Goal: Navigation & Orientation: Find specific page/section

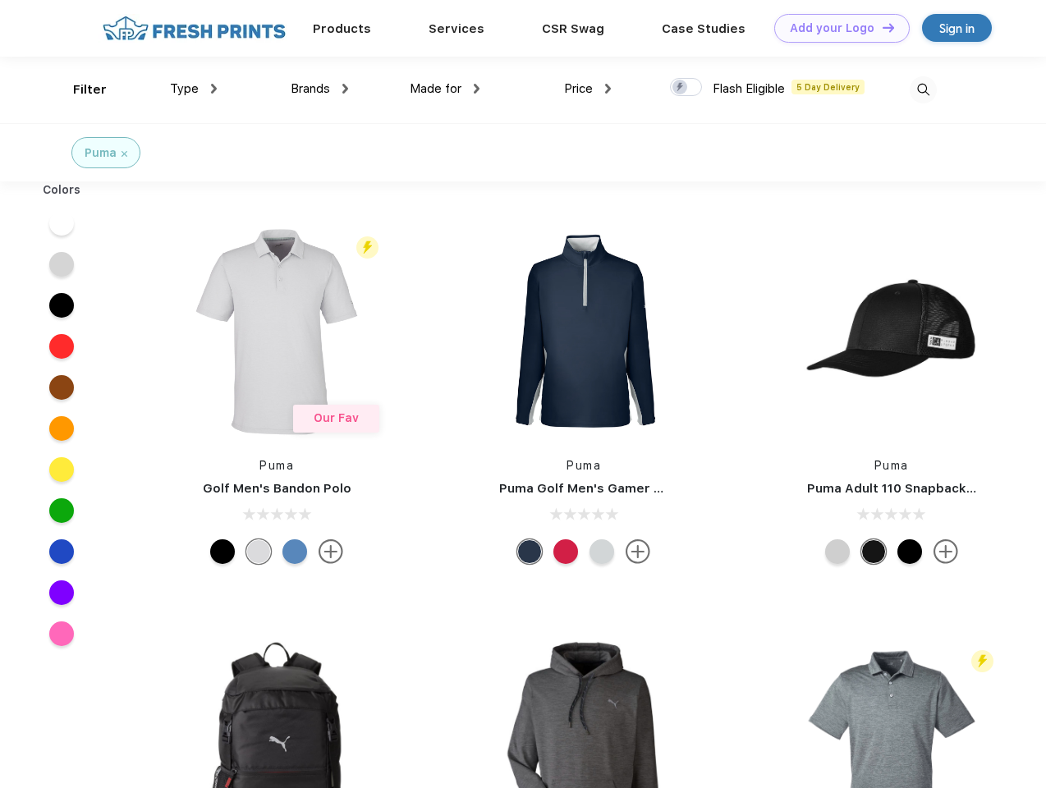
click at [836, 28] on link "Add your Logo Design Tool" at bounding box center [842, 28] width 136 height 29
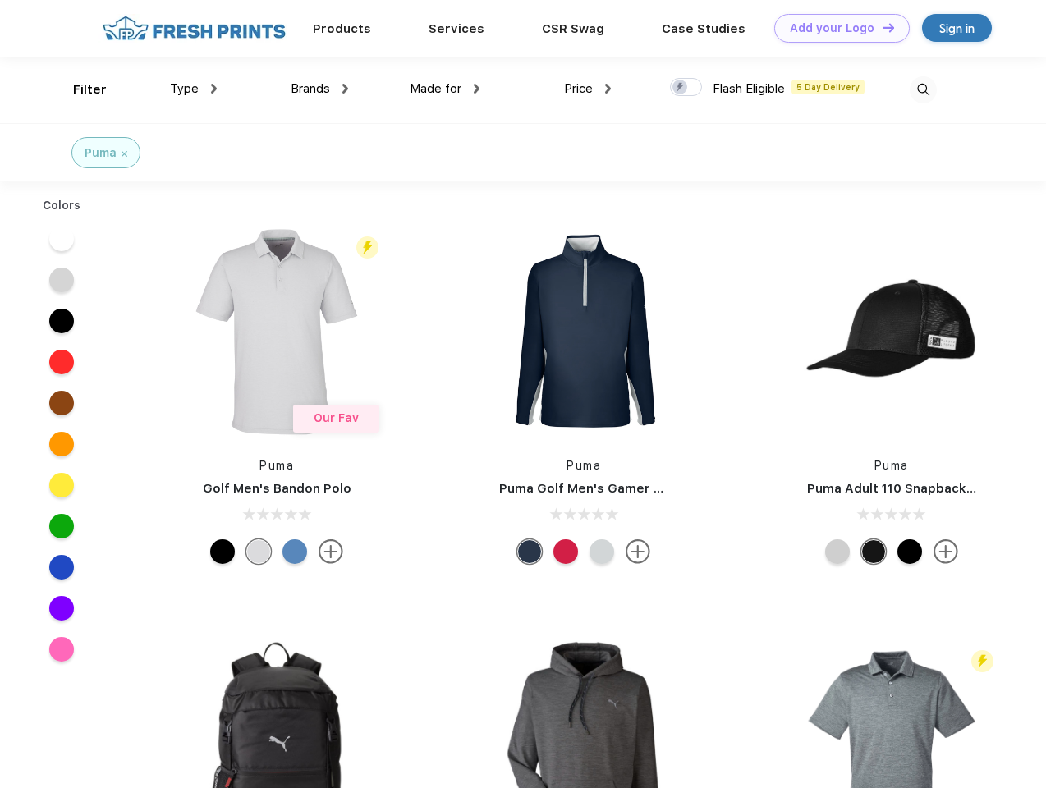
click at [0, 0] on div "Design Tool" at bounding box center [0, 0] width 0 height 0
click at [881, 27] on link "Add your Logo Design Tool" at bounding box center [842, 28] width 136 height 29
click at [79, 90] on div "Filter" at bounding box center [90, 89] width 34 height 19
click at [194, 89] on span "Type" at bounding box center [184, 88] width 29 height 15
click at [319, 89] on span "Brands" at bounding box center [310, 88] width 39 height 15
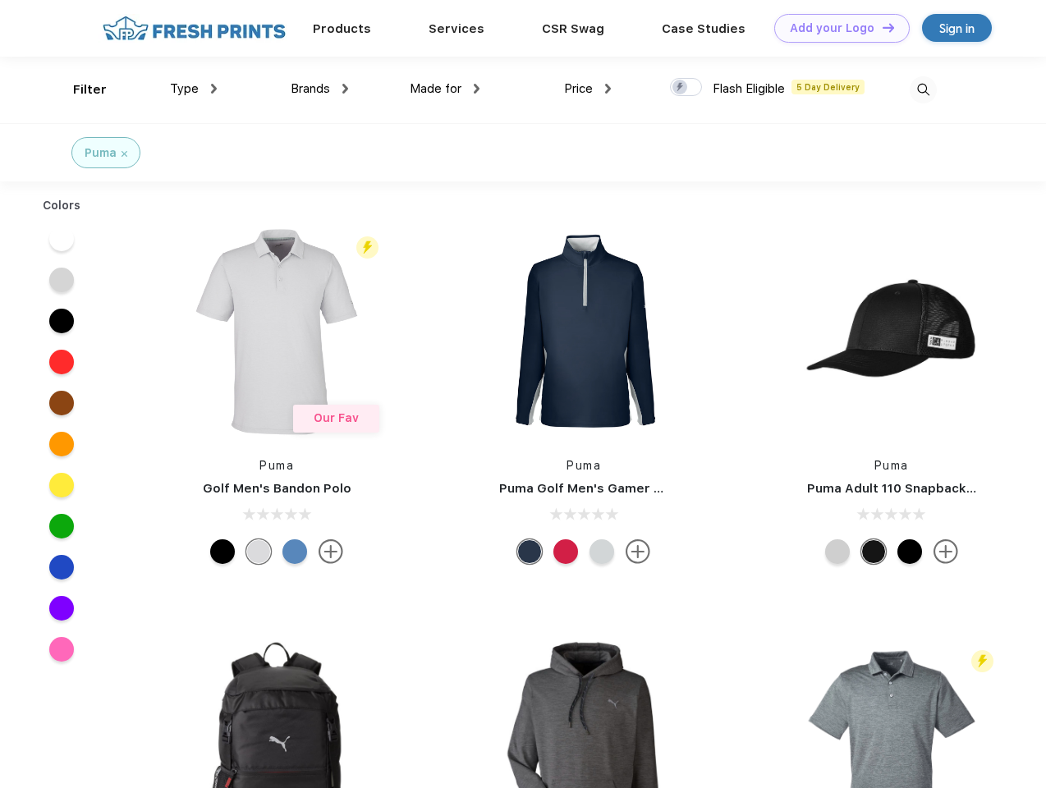
click at [445, 89] on span "Made for" at bounding box center [436, 88] width 52 height 15
click at [588, 89] on span "Price" at bounding box center [578, 88] width 29 height 15
click at [687, 88] on div at bounding box center [686, 87] width 32 height 18
click at [681, 88] on input "checkbox" at bounding box center [675, 82] width 11 height 11
click at [923, 90] on img at bounding box center [923, 89] width 27 height 27
